Goal: Navigation & Orientation: Find specific page/section

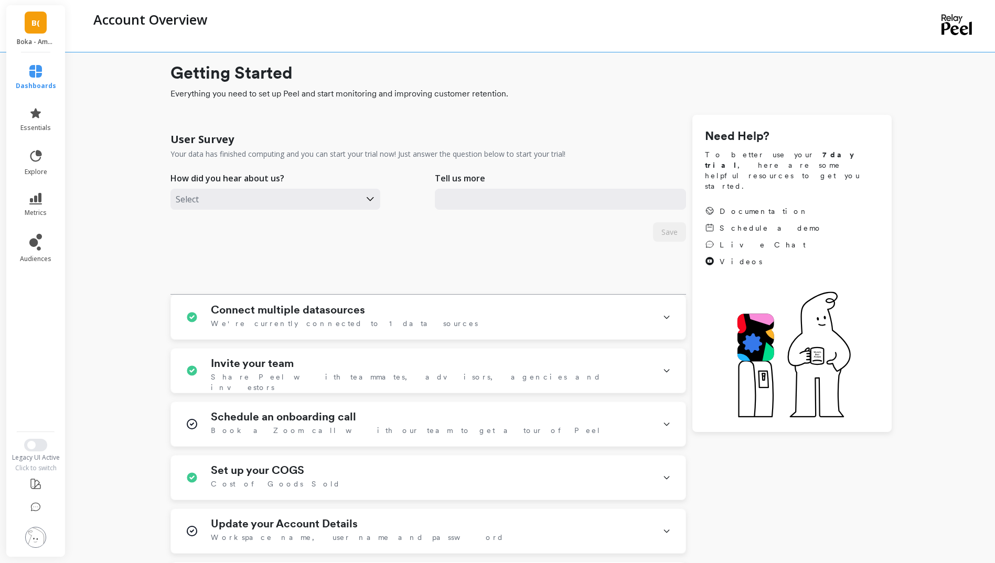
click at [30, 33] on link "B(" at bounding box center [36, 23] width 22 height 22
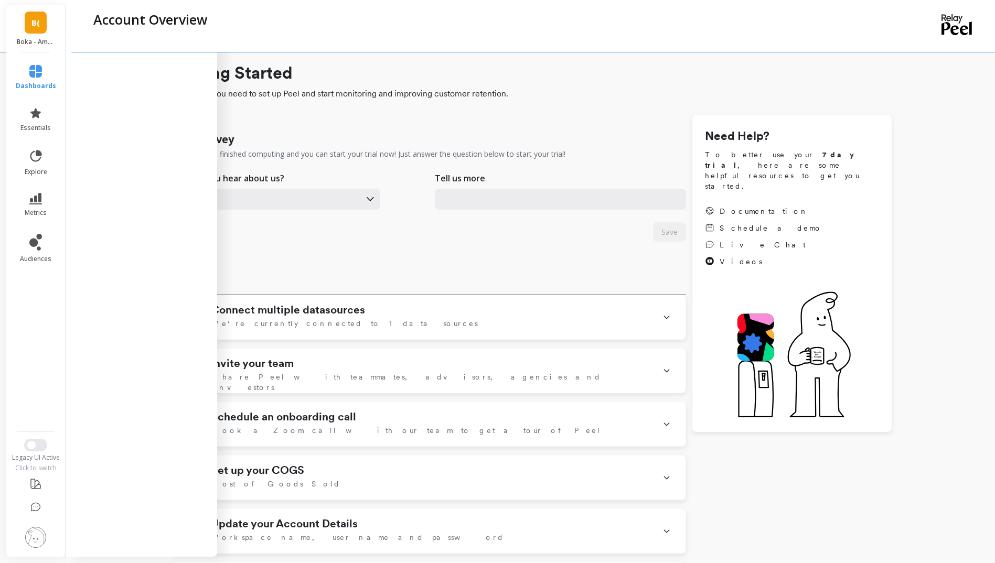
click at [396, 23] on div "Account Overview" at bounding box center [488, 19] width 800 height 18
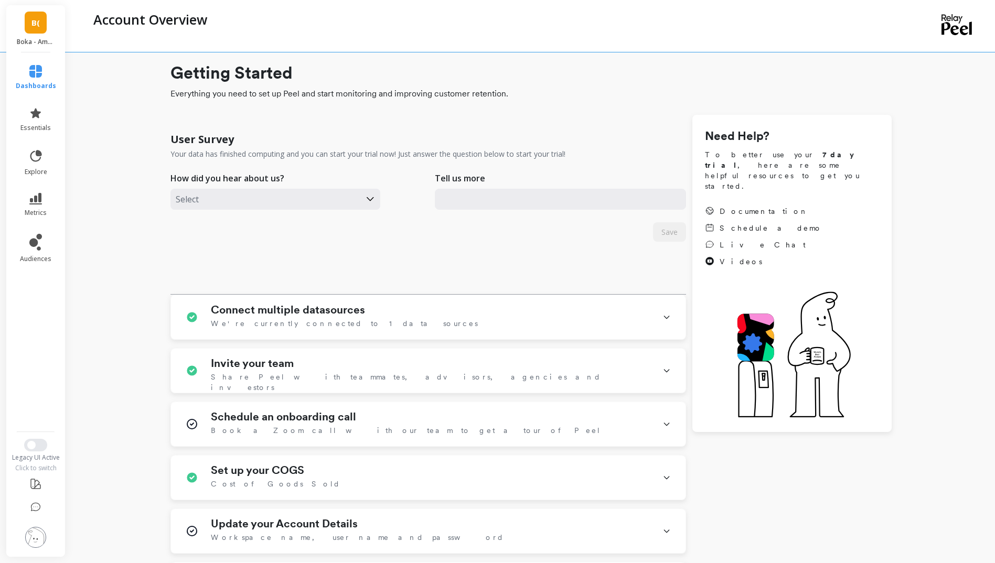
click at [954, 18] on icon at bounding box center [956, 24] width 30 height 21
click at [957, 28] on icon at bounding box center [956, 28] width 30 height 14
click at [47, 28] on div "B( Boka - Amazon (Essor)" at bounding box center [35, 28] width 59 height 47
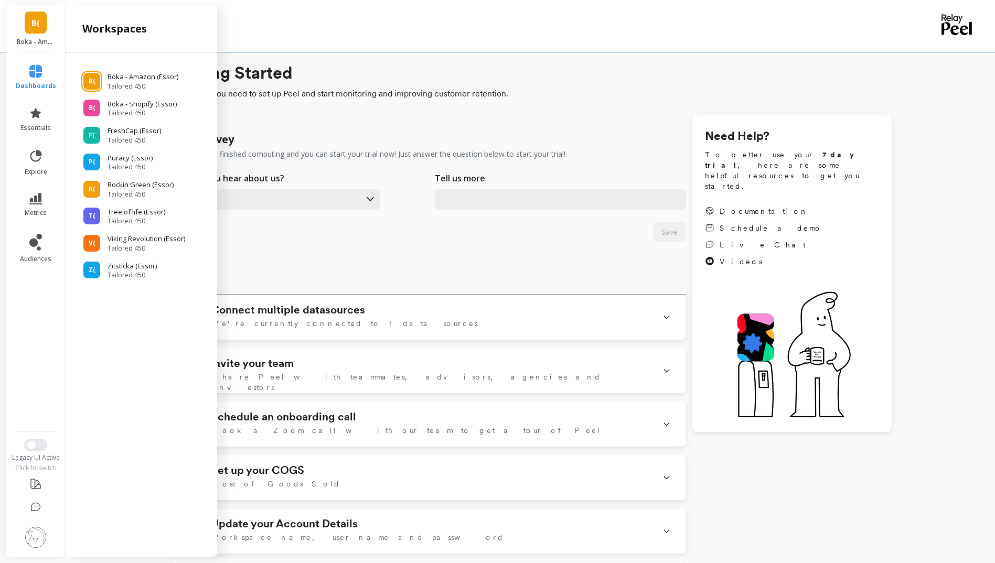
click at [36, 31] on link "B(" at bounding box center [36, 23] width 22 height 22
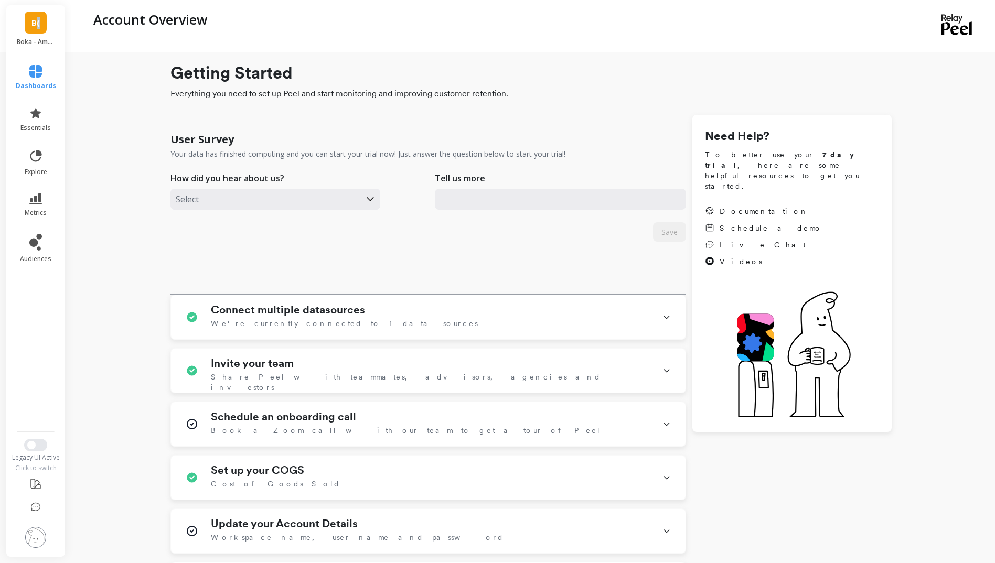
click at [36, 30] on link "B(" at bounding box center [36, 23] width 22 height 22
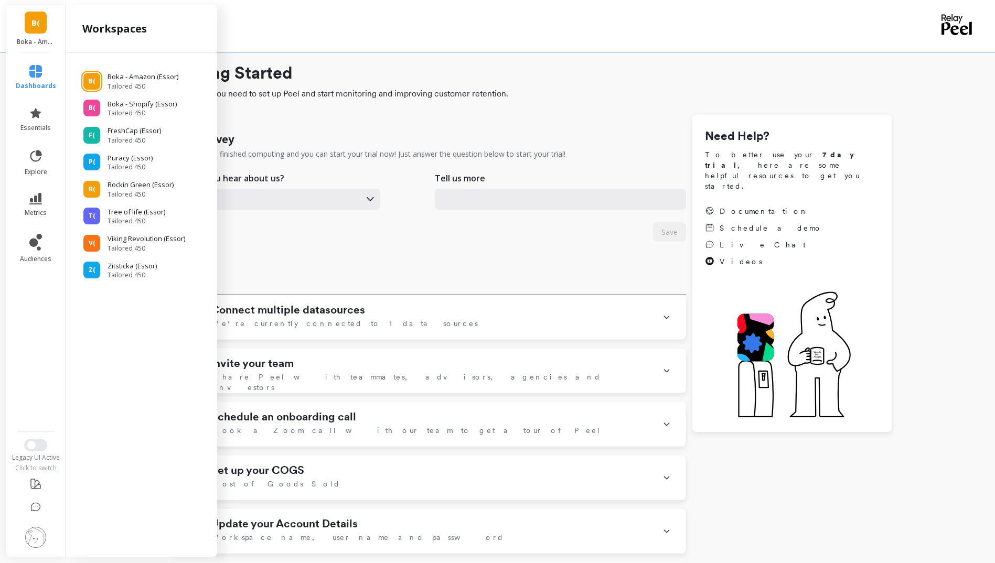
drag, startPoint x: 36, startPoint y: 30, endPoint x: 445, endPoint y: 23, distance: 409.0
click at [445, 22] on div "Account Overview" at bounding box center [488, 19] width 800 height 18
